Goal: Information Seeking & Learning: Understand process/instructions

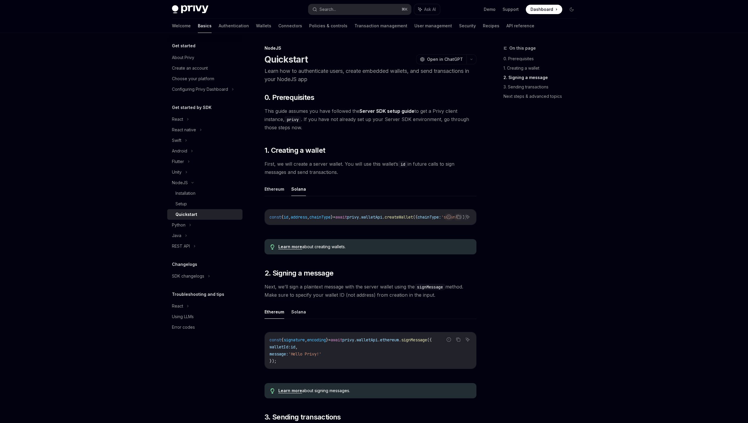
scroll to position [348, 0]
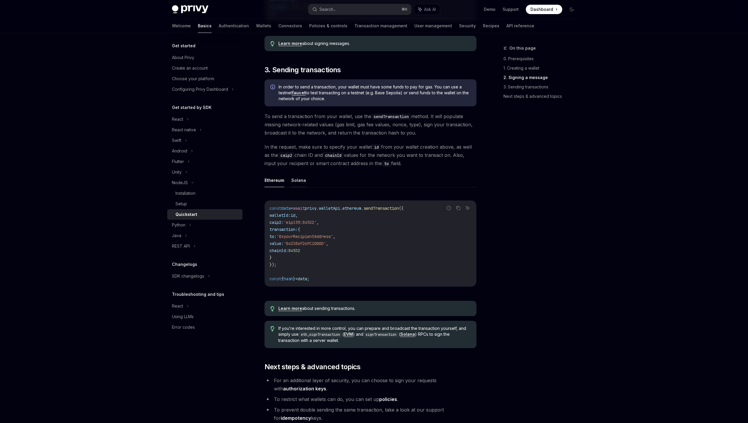
click at [300, 178] on button "Solana" at bounding box center [298, 180] width 15 height 14
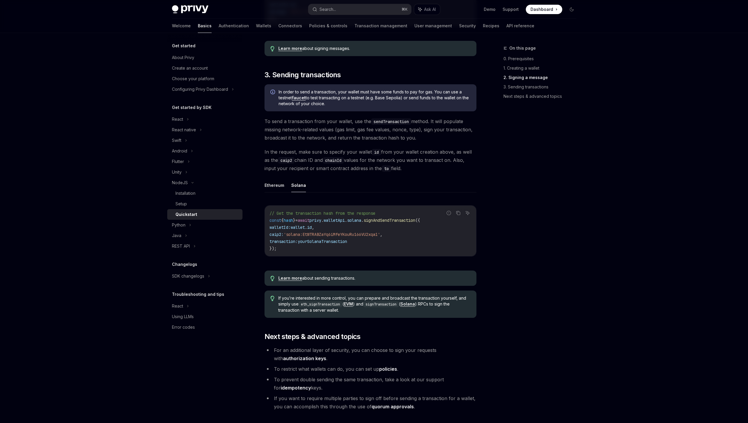
scroll to position [331, 0]
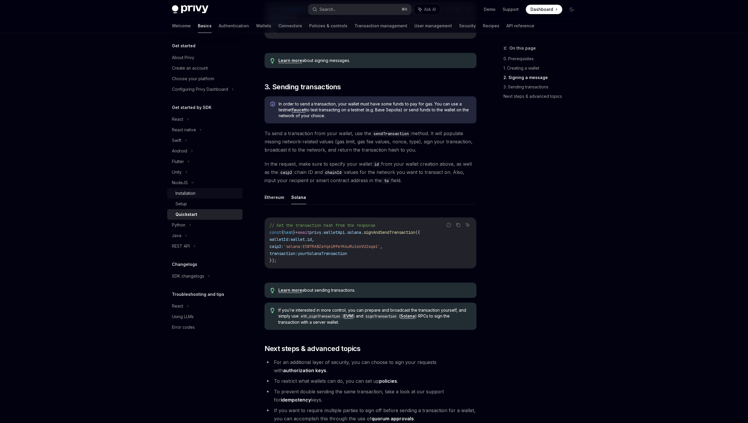
click at [202, 191] on div "Installation" at bounding box center [208, 193] width 64 height 7
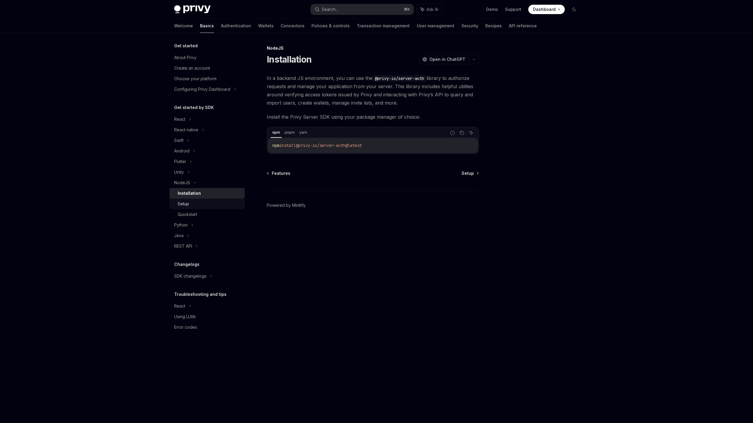
click at [198, 202] on div "Setup" at bounding box center [210, 204] width 64 height 7
type textarea "*"
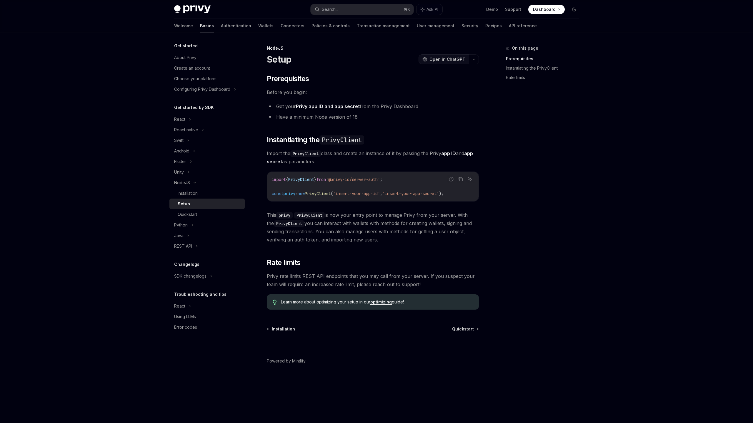
click at [448, 59] on span "Open in ChatGPT" at bounding box center [447, 59] width 36 height 6
click at [474, 59] on icon "button" at bounding box center [473, 59] width 7 height 2
click at [426, 103] on div "Copy page as Markdown for LLMs" at bounding box center [445, 105] width 57 height 5
